Goal: Find specific page/section: Find specific page/section

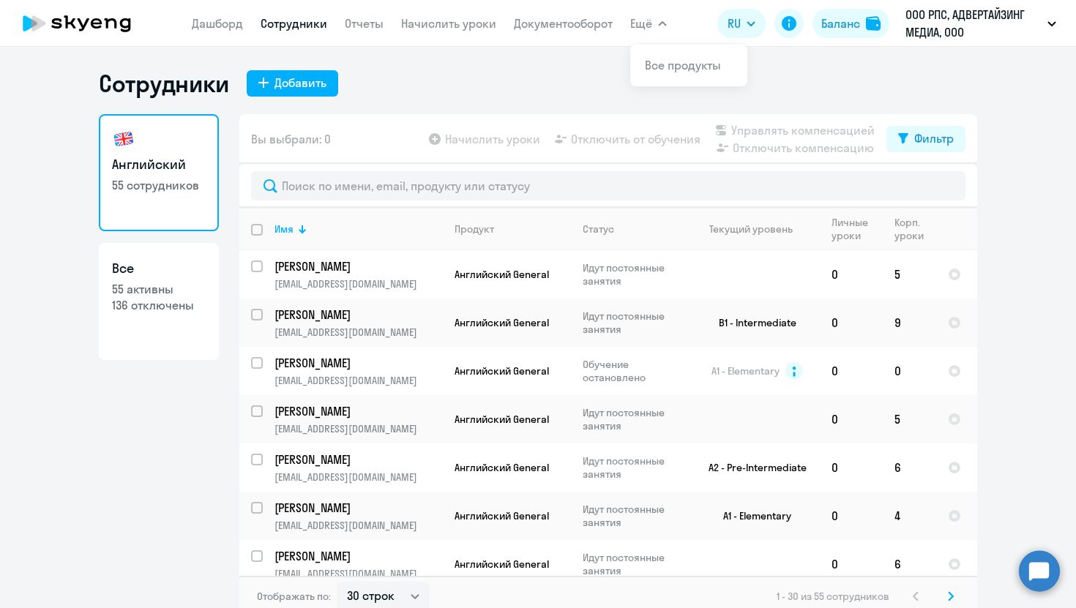
select select "30"
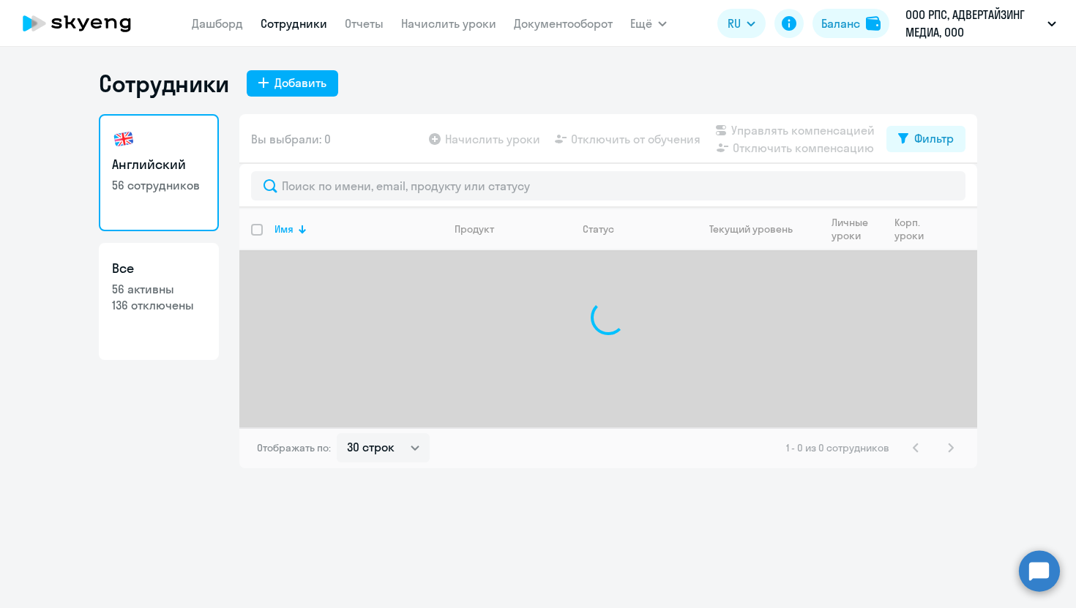
select select "30"
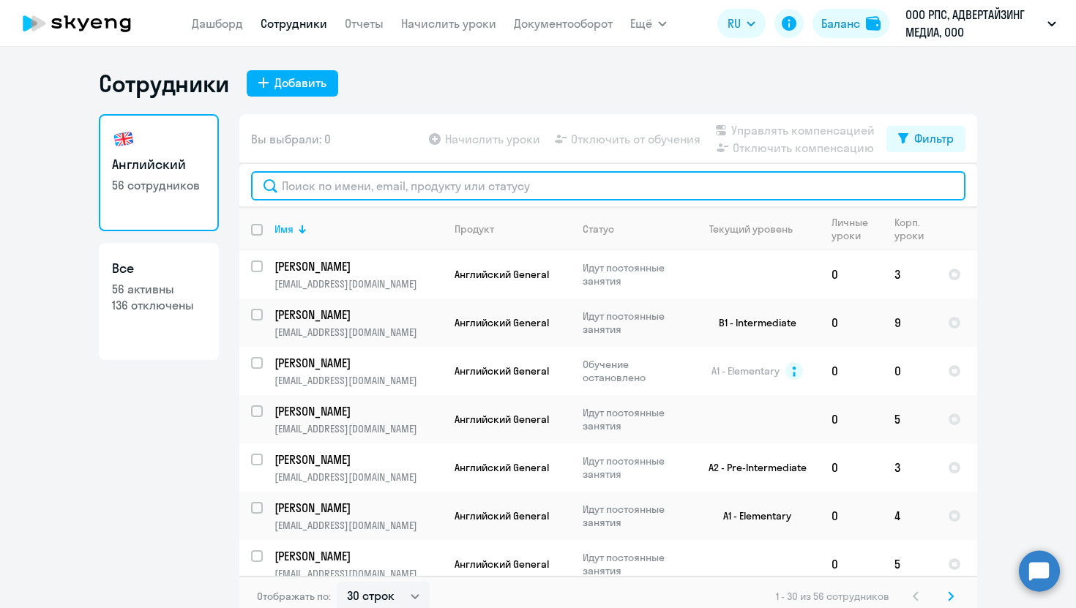
click at [381, 187] on input "text" at bounding box center [608, 185] width 714 height 29
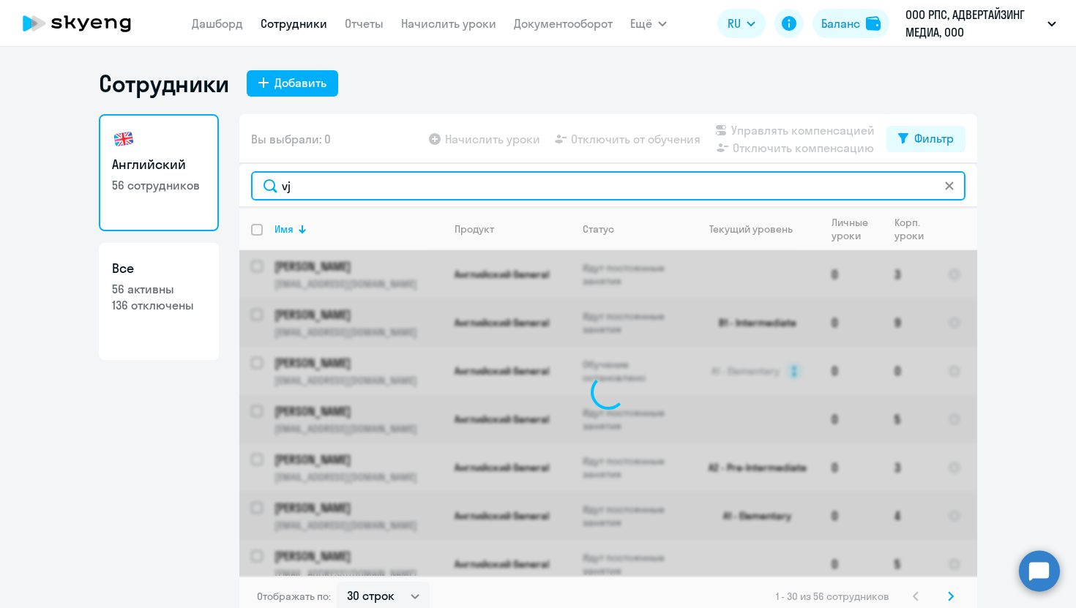
type input "v"
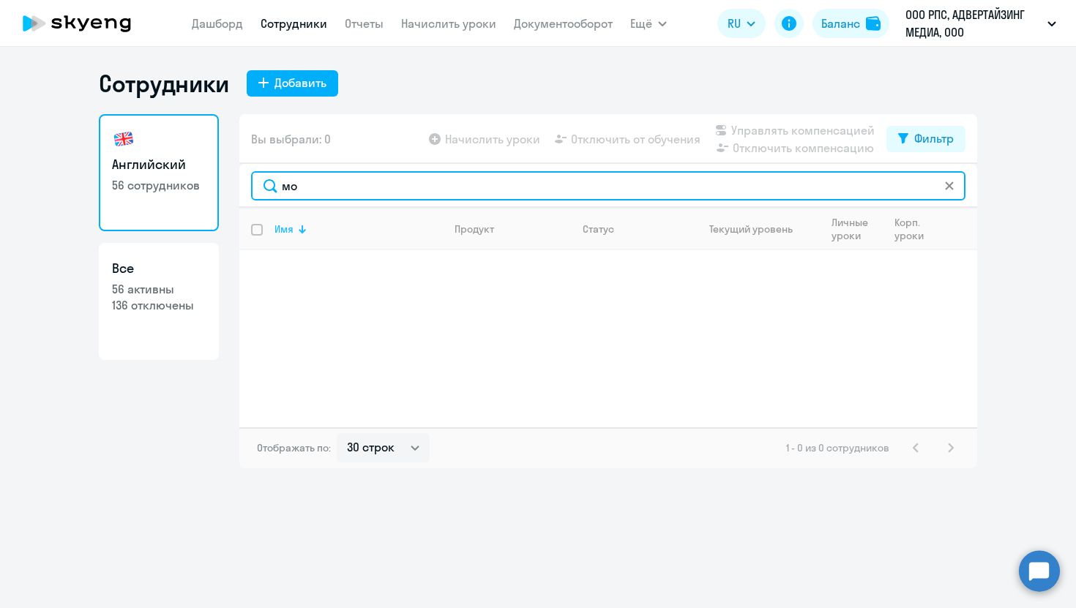
type input "м"
type input "л"
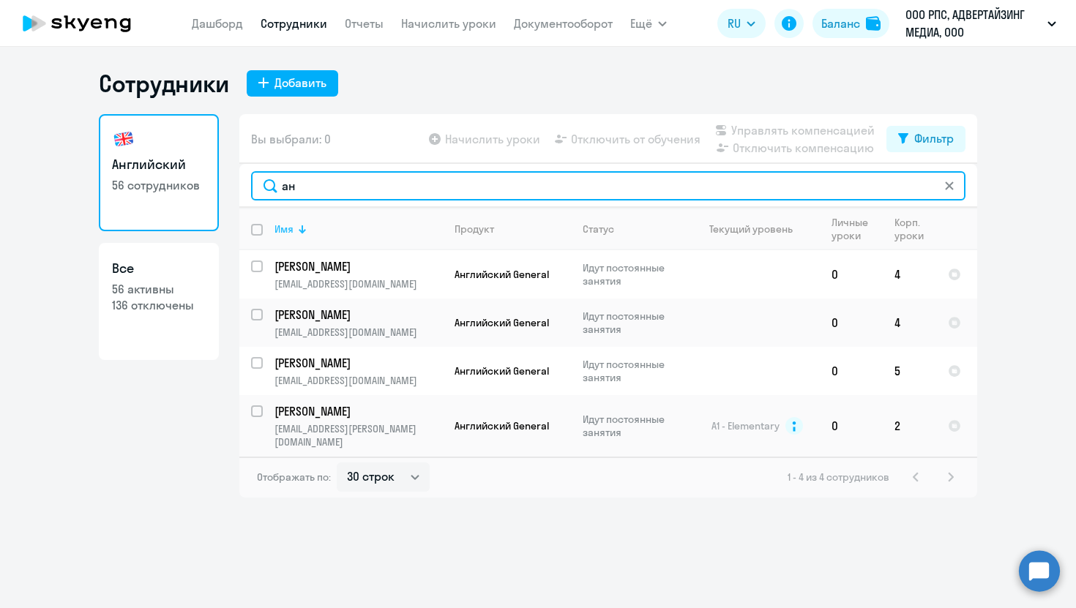
type input "а"
